Goal: Task Accomplishment & Management: Complete application form

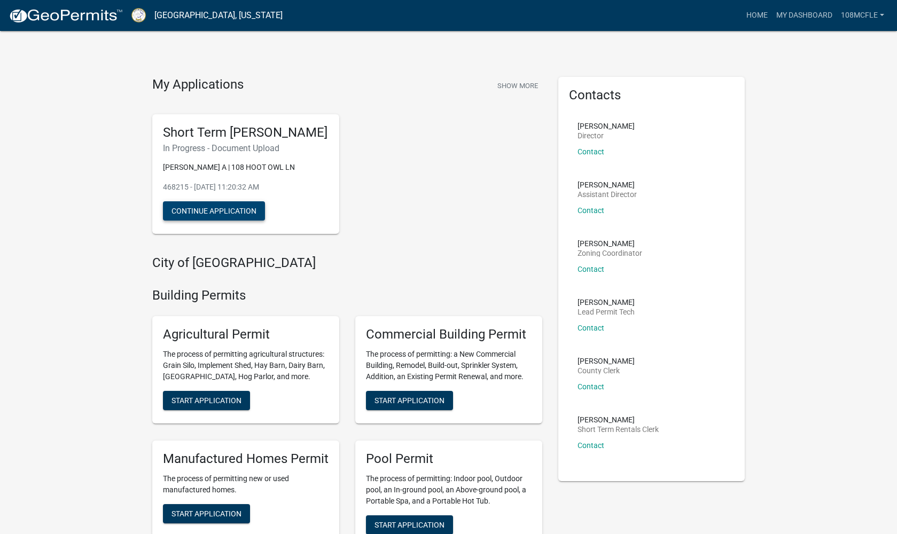
click at [228, 221] on button "Continue Application" at bounding box center [214, 210] width 102 height 19
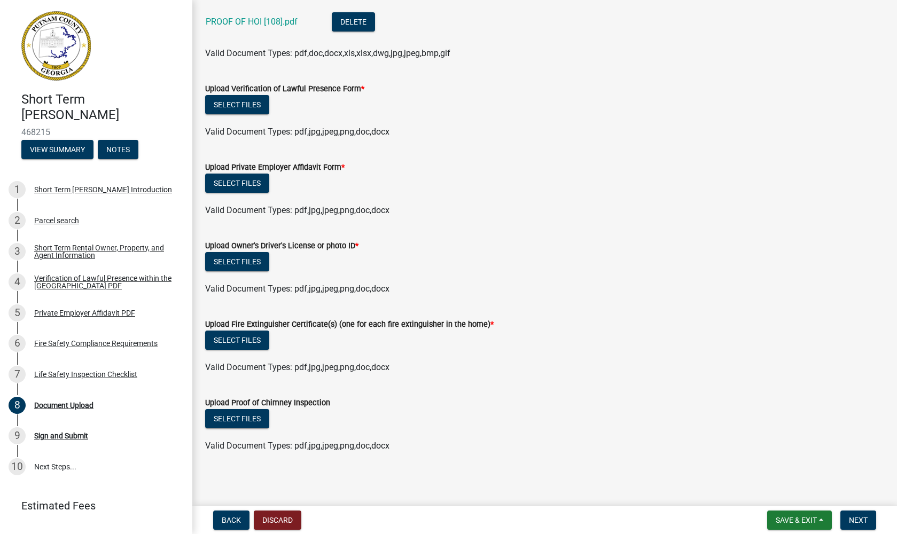
scroll to position [515, 0]
click at [269, 2] on ul "PROOF OF HOI [108].pdf Delete" at bounding box center [544, 24] width 679 height 48
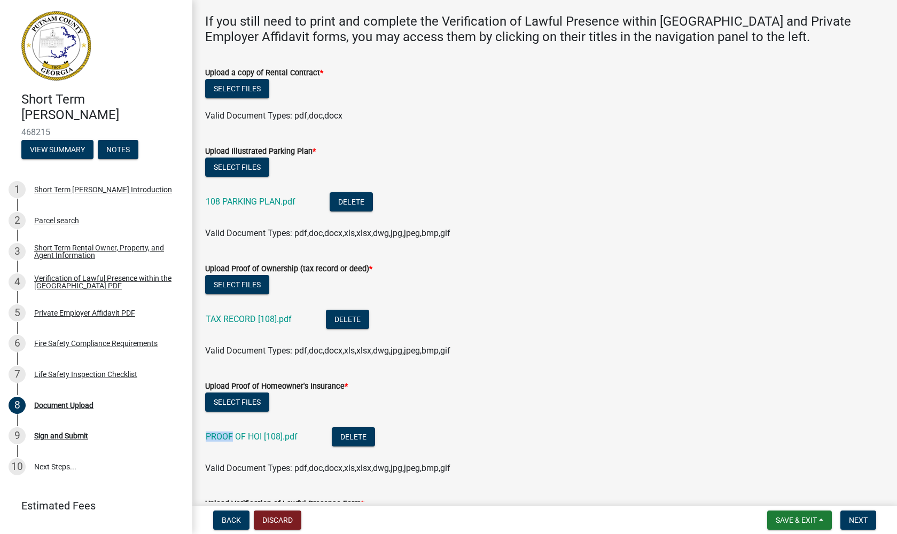
scroll to position [109, 0]
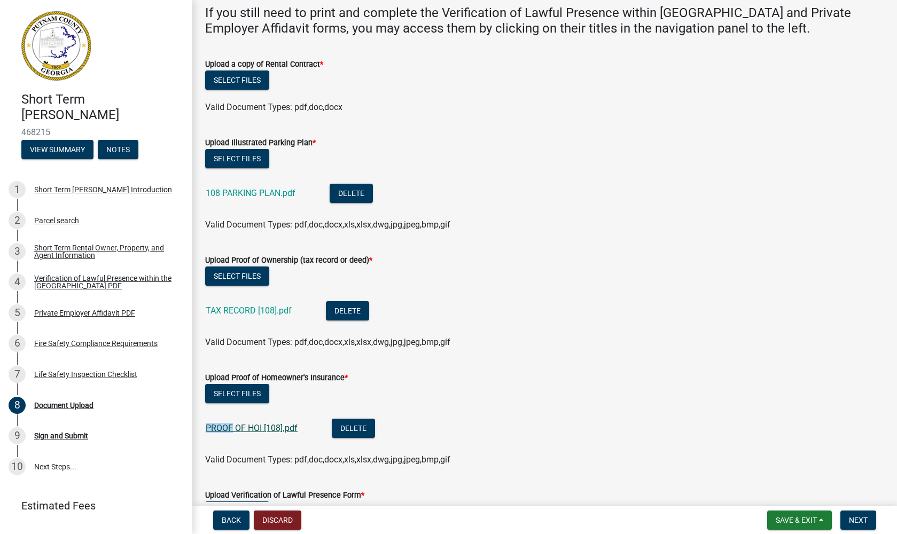
click at [228, 427] on a_b9b46fd2-e5a3-41fa-90c8-32892fca5564 "PROOF OF HOI [108].pdf" at bounding box center [252, 428] width 92 height 10
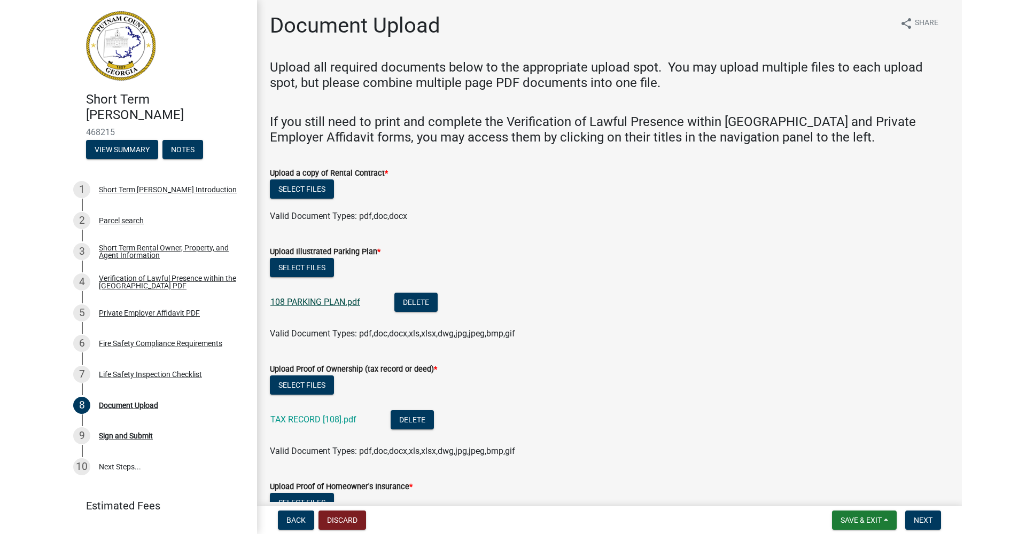
scroll to position [0, 0]
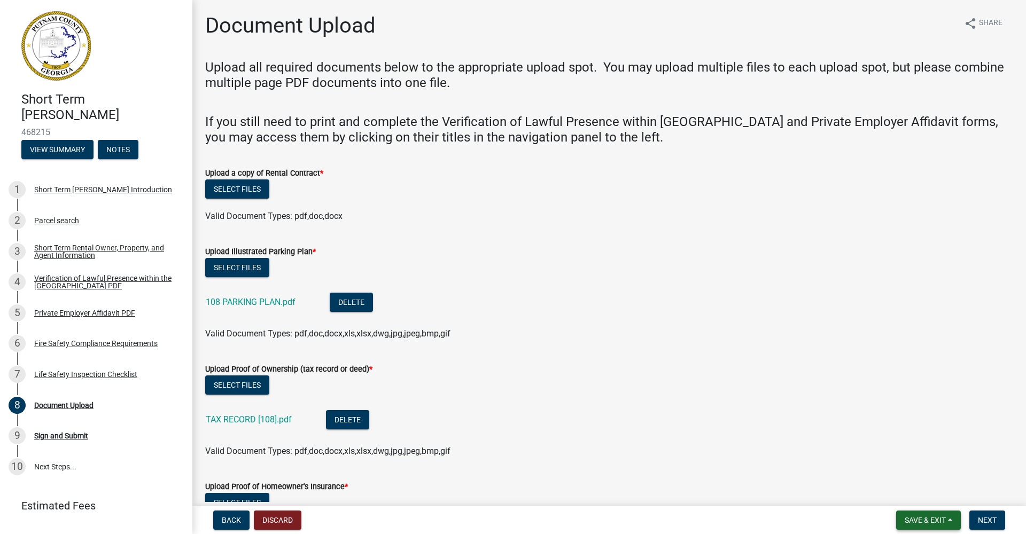
click at [896, 524] on span "Save & Exit" at bounding box center [924, 520] width 41 height 9
click at [896, 493] on button "Save & Exit" at bounding box center [917, 493] width 85 height 26
